Goal: Information Seeking & Learning: Learn about a topic

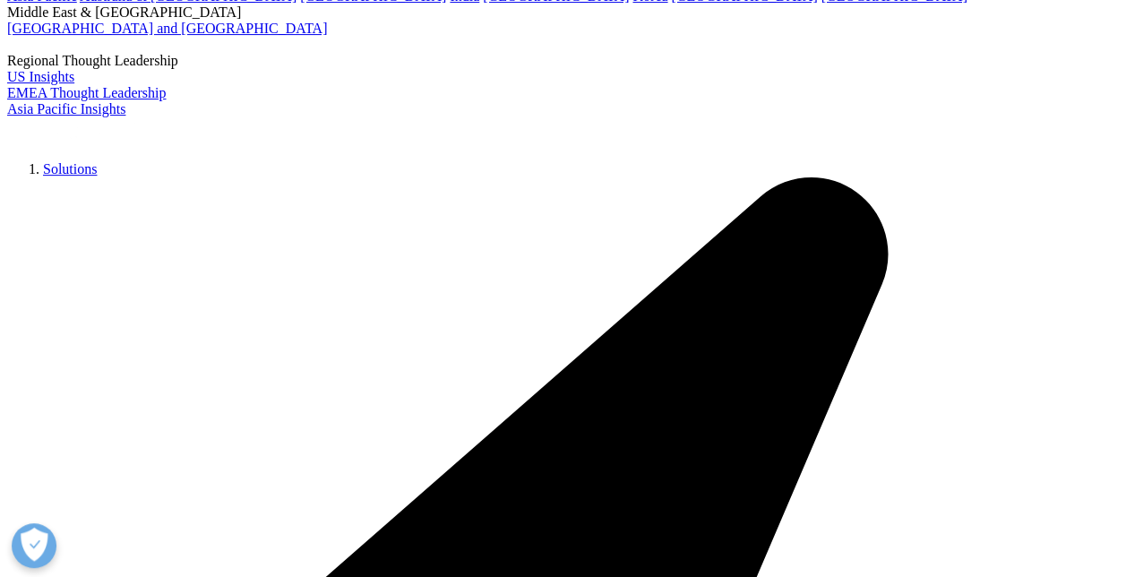
scroll to position [144, 0]
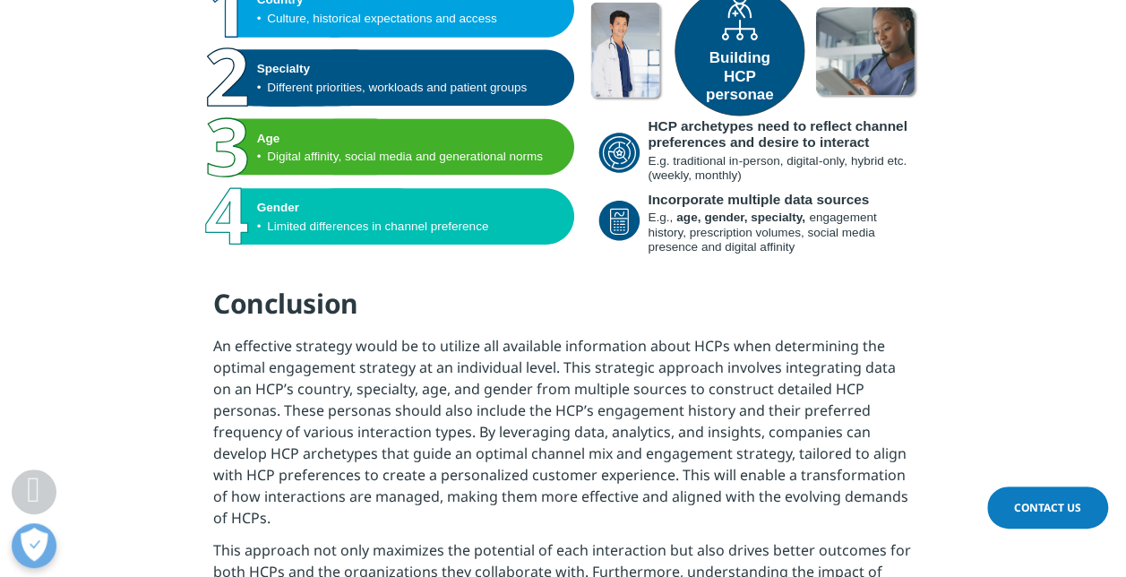
scroll to position [8059, 0]
